Goal: Obtain resource: Obtain resource

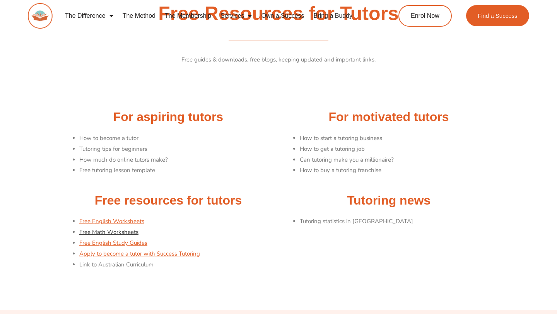
click at [133, 231] on link "Free Math Worksheets" at bounding box center [108, 232] width 59 height 8
click at [123, 220] on link "Free English Worksheets" at bounding box center [111, 221] width 65 height 8
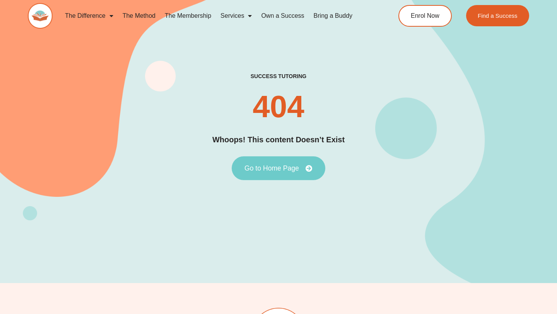
click at [281, 165] on span "Go to Home Page" at bounding box center [271, 168] width 55 height 7
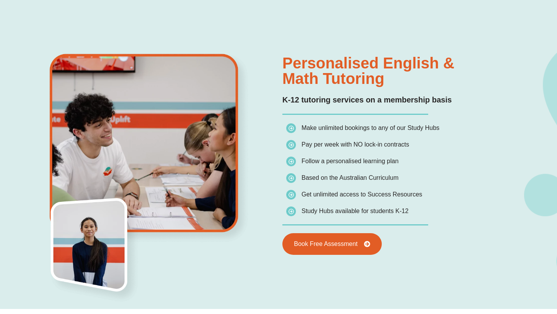
scroll to position [543, 0]
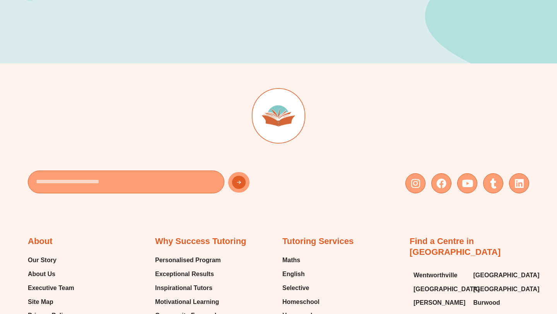
scroll to position [273, 0]
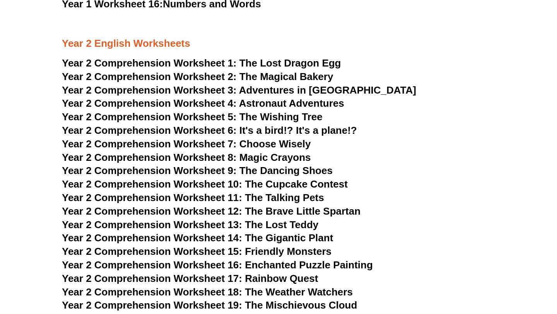
scroll to position [1787, 0]
